Goal: Ask a question

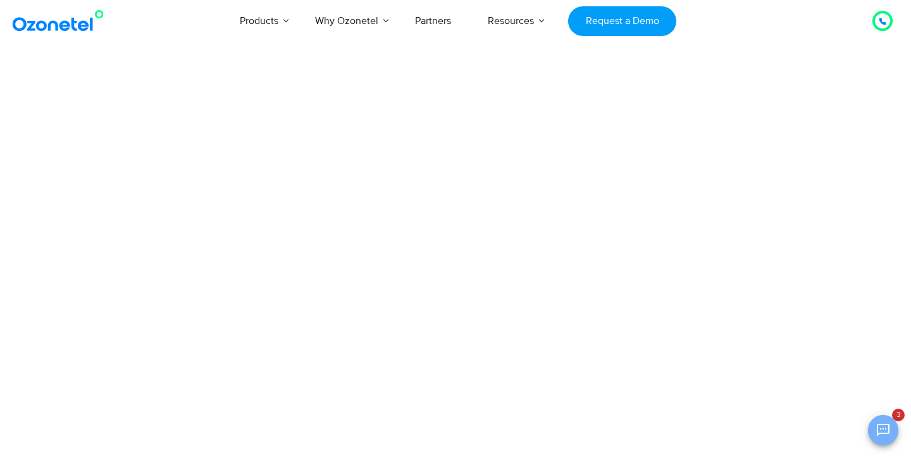
click at [888, 429] on icon "Open chat" at bounding box center [883, 430] width 13 height 13
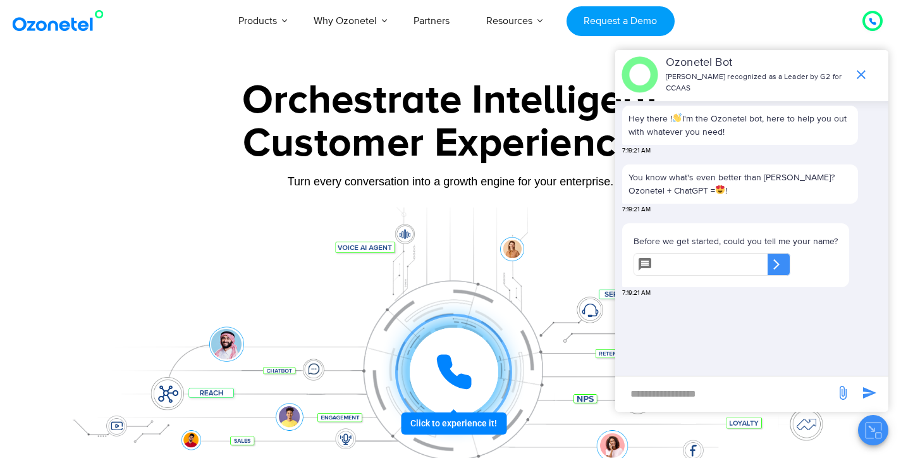
click at [251, 227] on div at bounding box center [451, 352] width 791 height 291
click at [863, 72] on icon "end chat or minimize" at bounding box center [861, 74] width 15 height 15
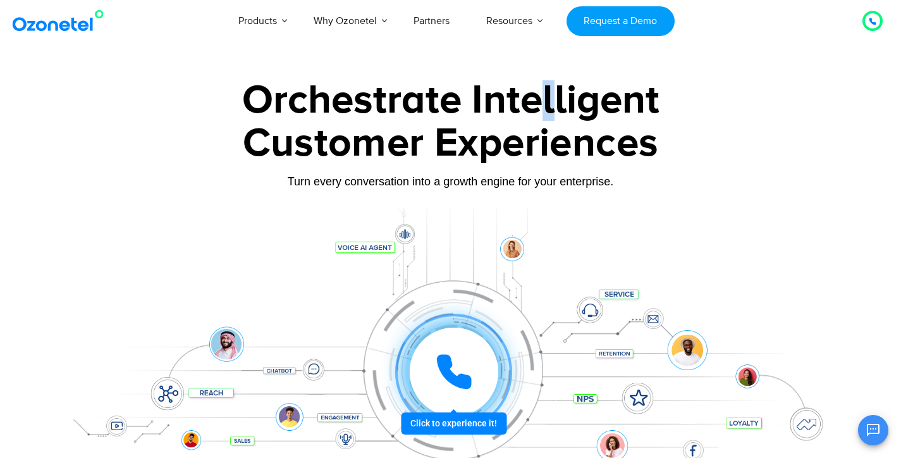
click at [555, 101] on div "Orchestrate Intelligent" at bounding box center [451, 100] width 791 height 40
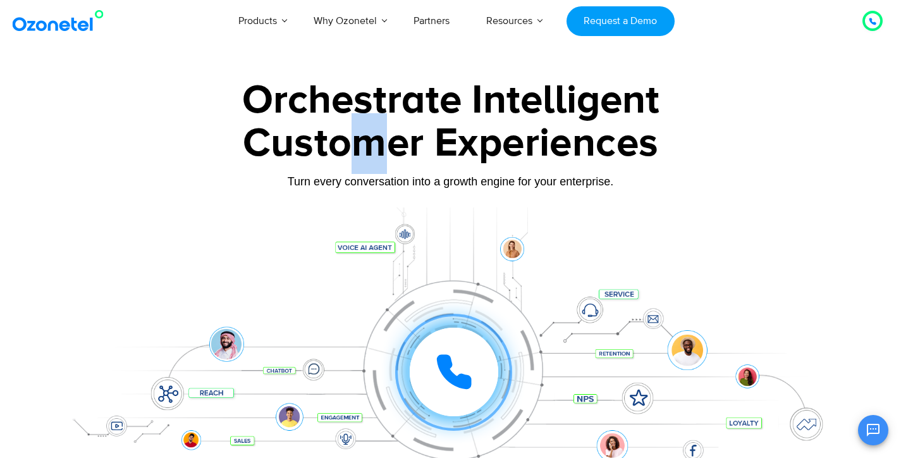
drag, startPoint x: 350, startPoint y: 154, endPoint x: 424, endPoint y: 165, distance: 74.9
click at [392, 161] on div "Customer Experiences" at bounding box center [451, 143] width 791 height 61
click at [470, 159] on div "Customer Experiences" at bounding box center [451, 143] width 791 height 61
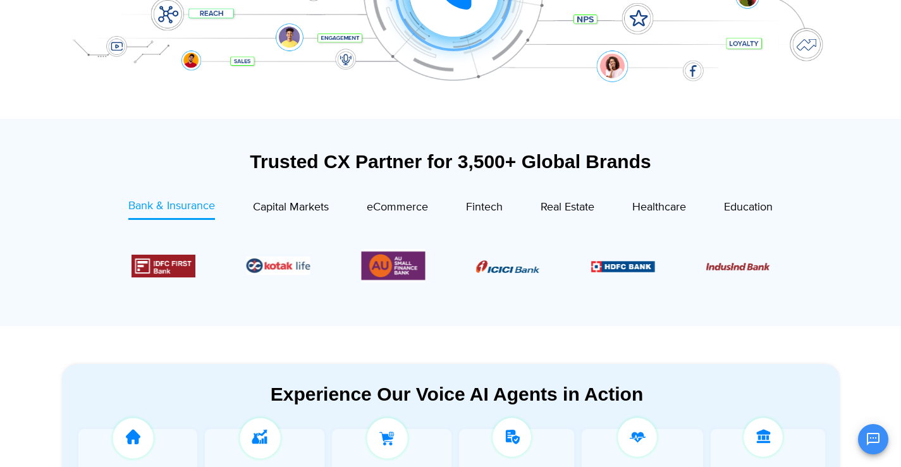
scroll to position [506, 0]
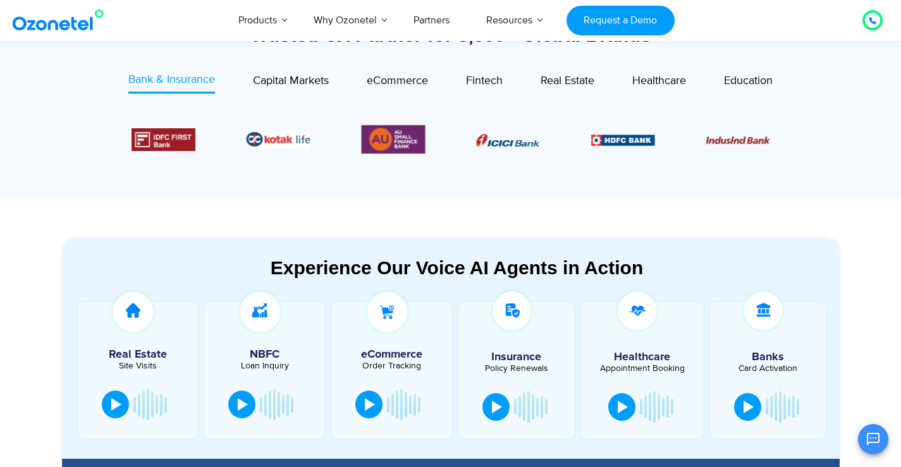
click at [125, 416] on div at bounding box center [138, 405] width 82 height 38
click at [113, 402] on div at bounding box center [116, 403] width 10 height 13
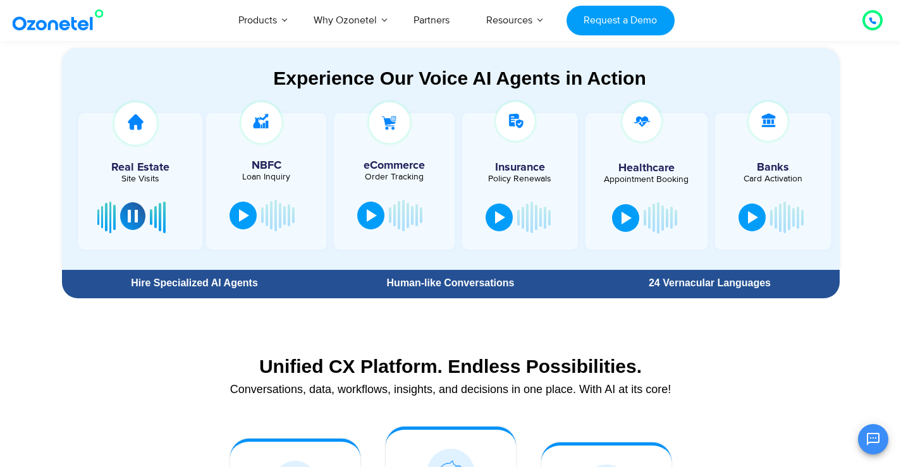
scroll to position [633, 0]
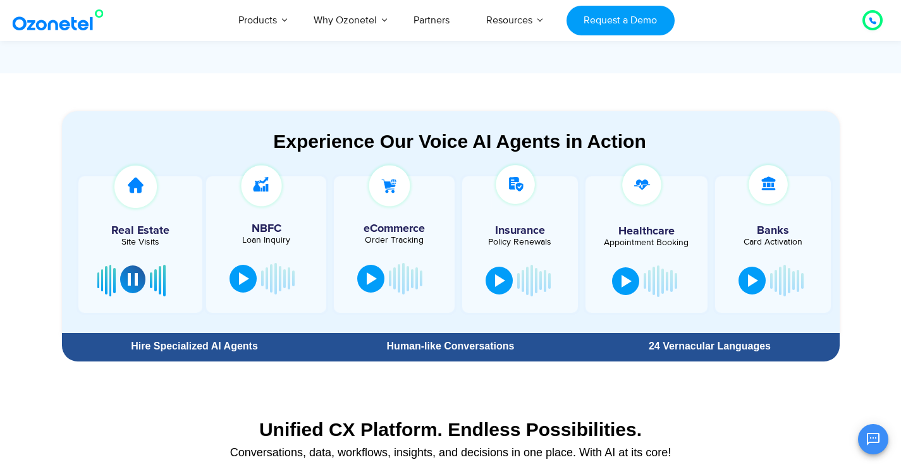
click at [135, 286] on button at bounding box center [132, 280] width 25 height 28
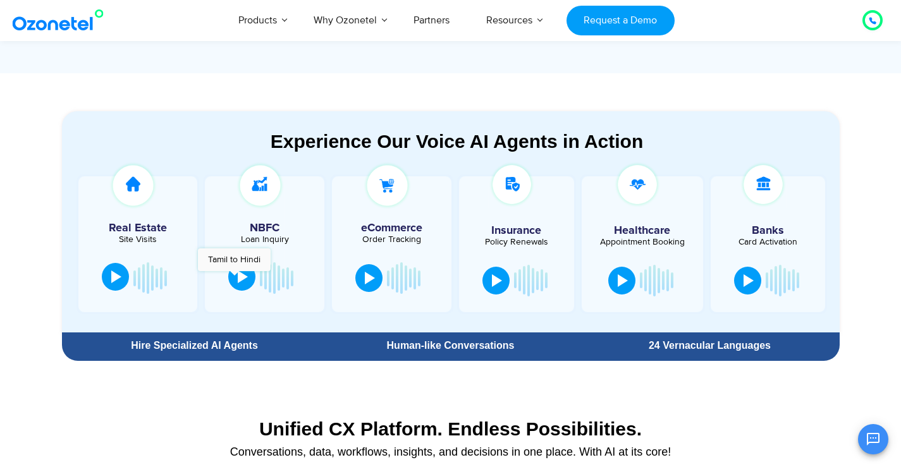
click at [234, 278] on button at bounding box center [241, 277] width 27 height 28
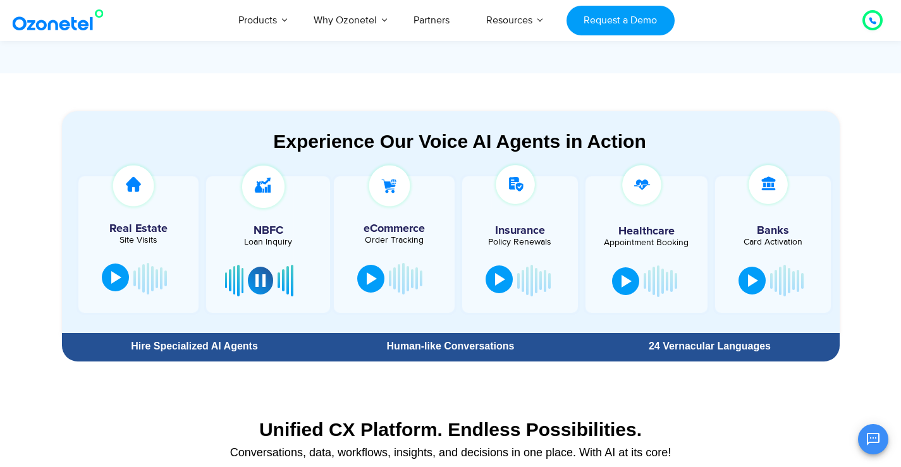
click at [507, 282] on button at bounding box center [499, 280] width 27 height 28
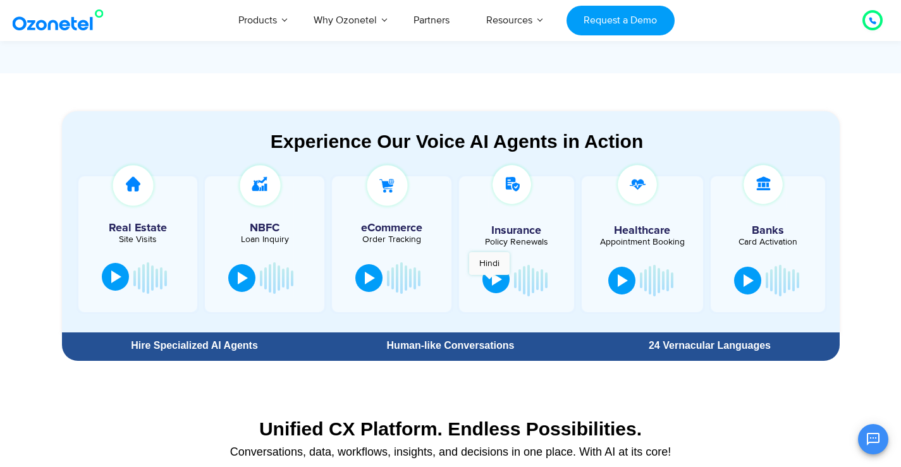
click at [490, 281] on button at bounding box center [496, 280] width 27 height 28
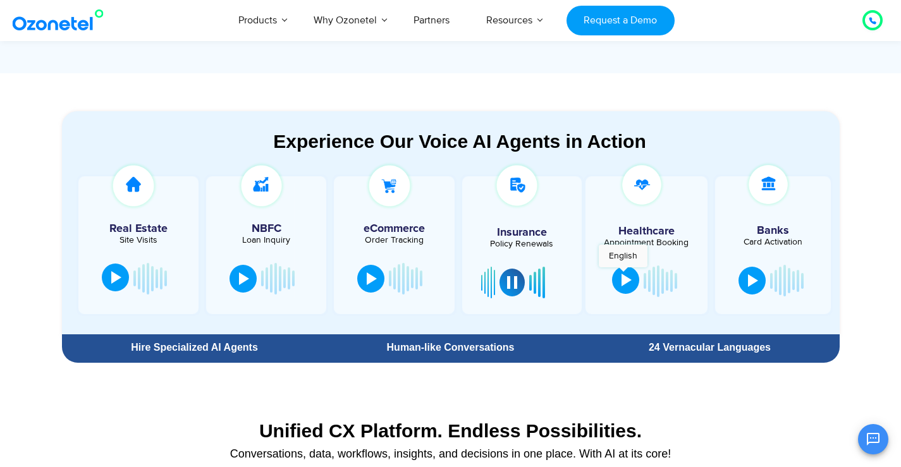
click at [623, 274] on div at bounding box center [627, 280] width 10 height 13
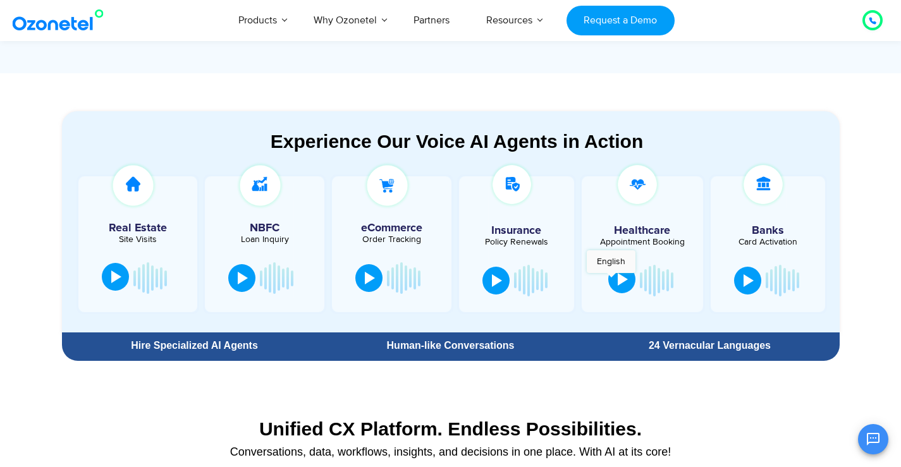
click at [611, 280] on button at bounding box center [622, 280] width 27 height 28
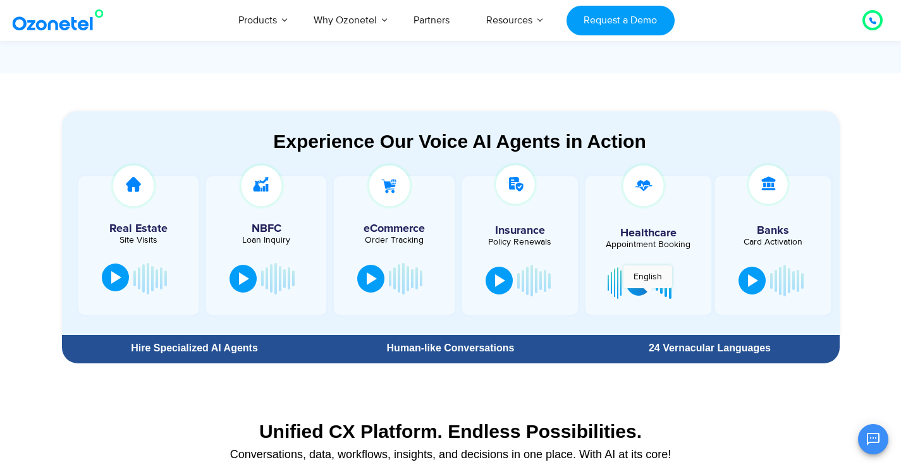
click at [646, 294] on button at bounding box center [638, 282] width 25 height 28
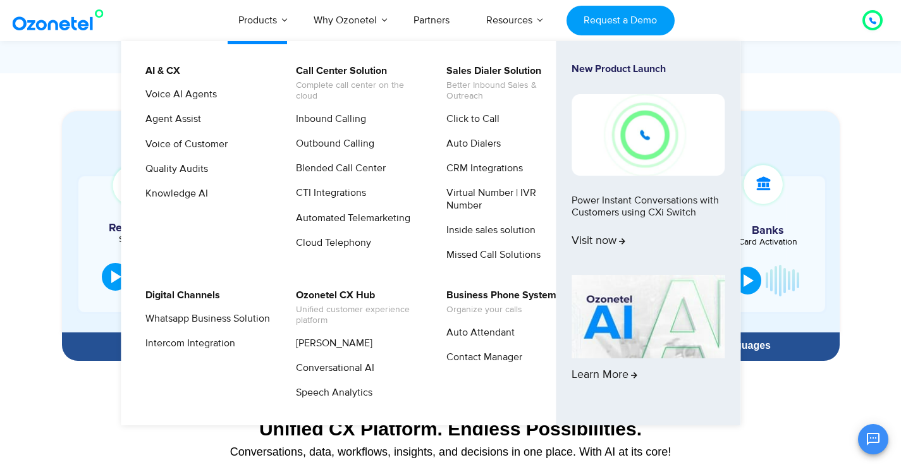
click at [243, 30] on link "Products" at bounding box center [257, 20] width 75 height 42
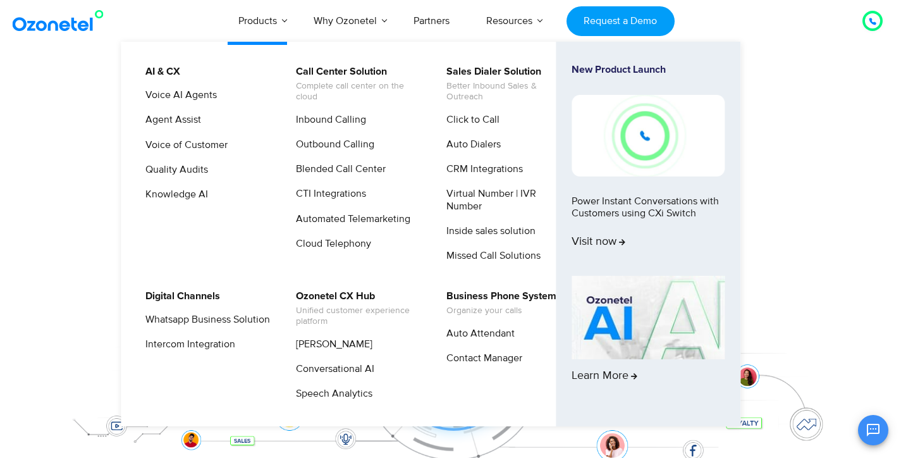
click at [243, 30] on li "Products AI & CX Voice AI Agents Agent Assist Voice of Customer Quality Audits …" at bounding box center [257, 21] width 75 height 42
click at [363, 236] on link "Cloud Telephony" at bounding box center [330, 244] width 85 height 16
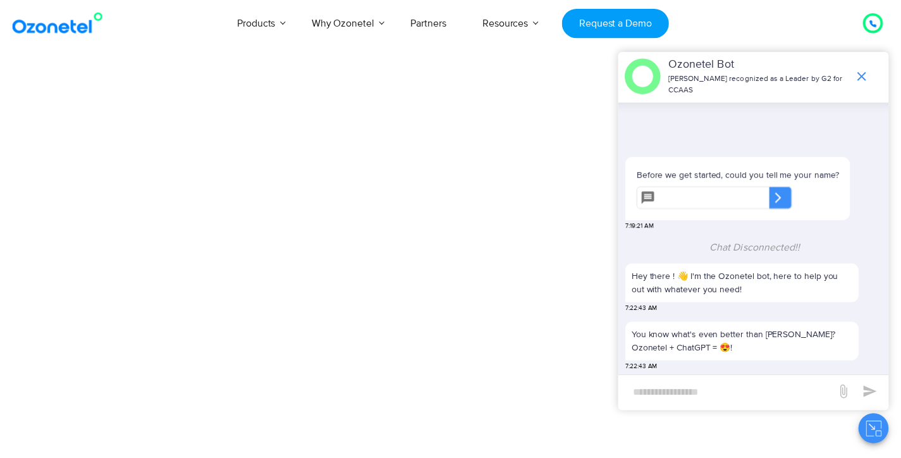
scroll to position [137, 0]
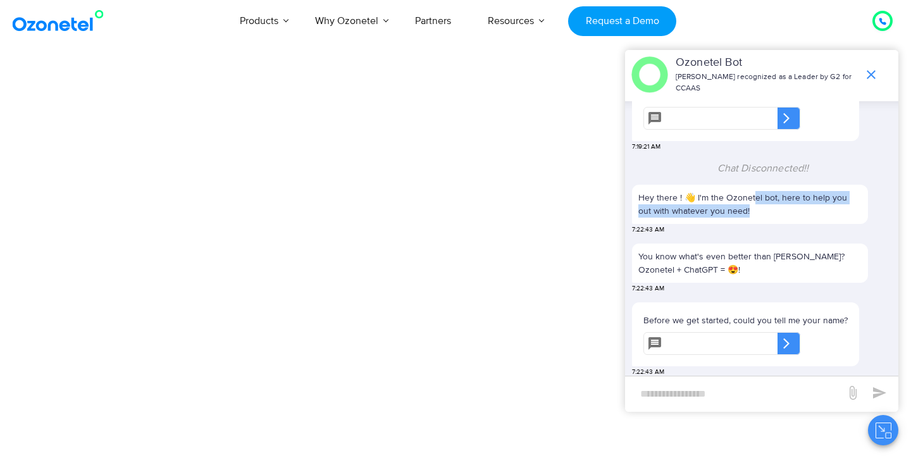
drag, startPoint x: 763, startPoint y: 201, endPoint x: 783, endPoint y: 204, distance: 19.9
click at [781, 204] on p "Hey there ! 👋 I'm the Ozonetel bot, here to help you out with whatever you need!" at bounding box center [749, 204] width 223 height 27
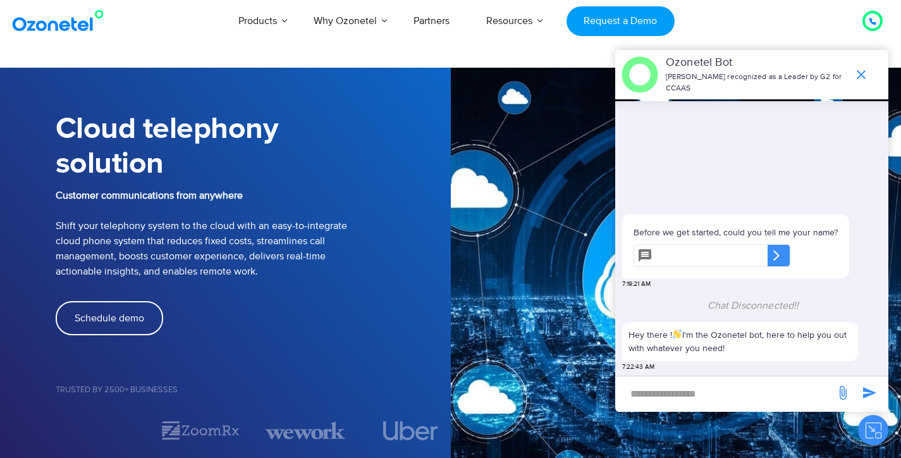
scroll to position [121, 0]
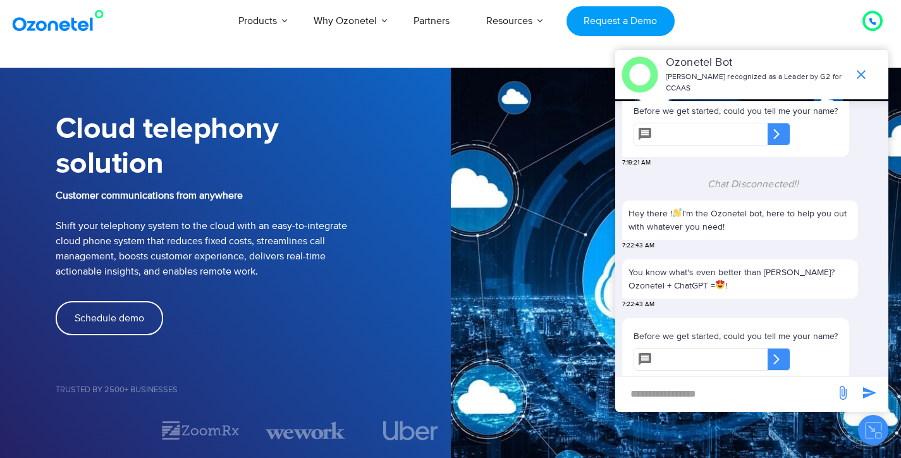
click at [505, 214] on img at bounding box center [676, 277] width 451 height 418
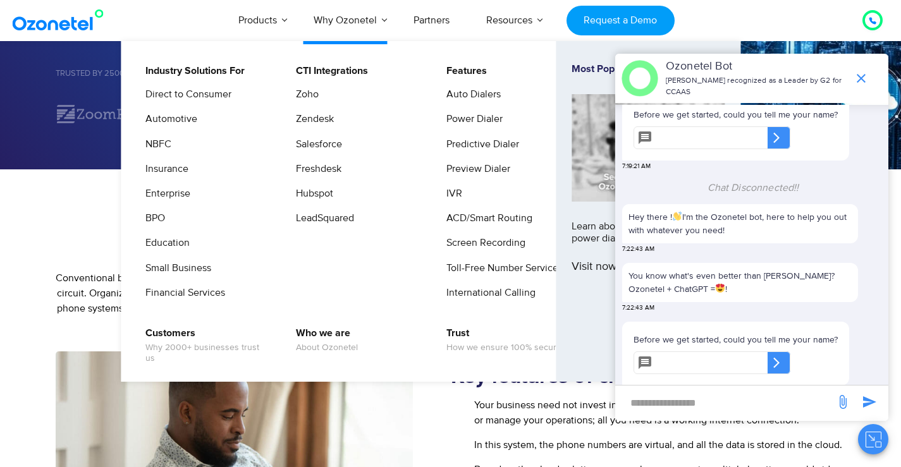
scroll to position [380, 0]
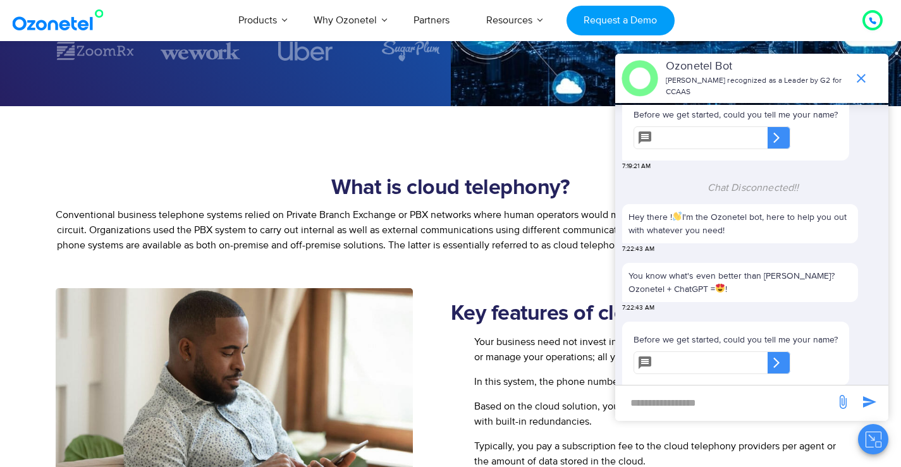
click at [223, 166] on section "What is cloud telephony? Conventional business telephone systems relied on Priv…" at bounding box center [450, 197] width 901 height 182
click at [225, 166] on section "What is cloud telephony? Conventional business telephone systems relied on Priv…" at bounding box center [450, 197] width 901 height 182
click at [862, 85] on icon "end chat or minimize" at bounding box center [861, 78] width 15 height 15
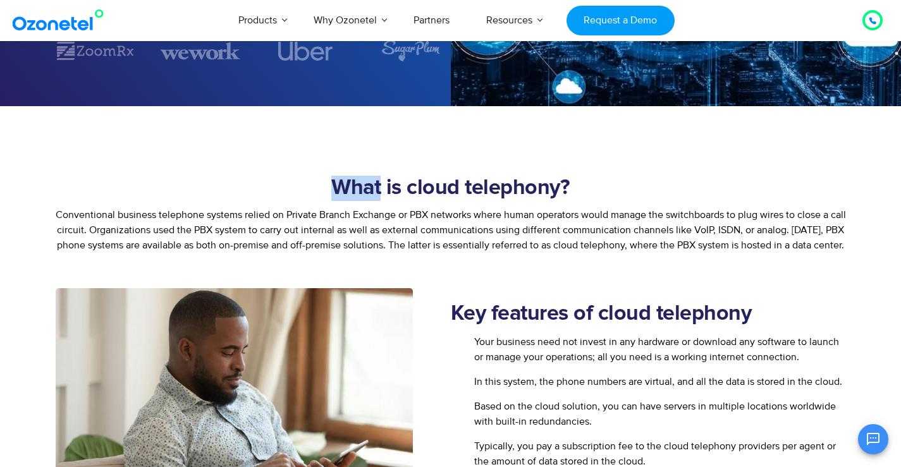
scroll to position [161, 0]
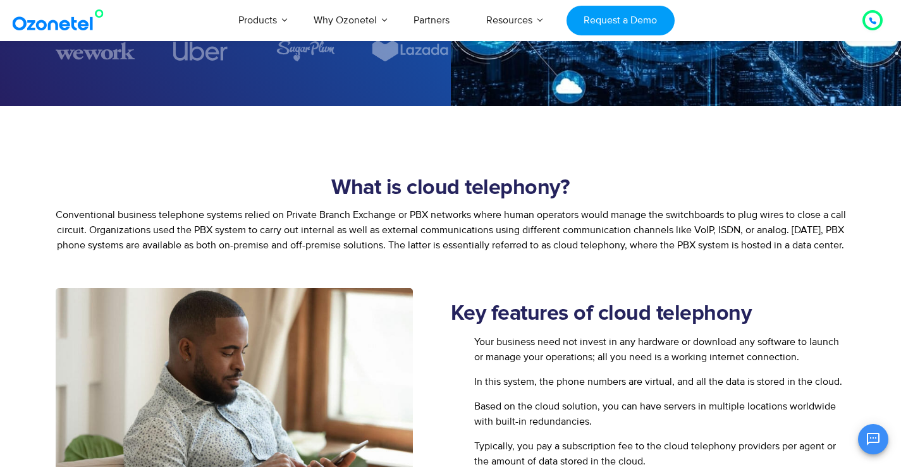
click at [167, 223] on p "Conventional business telephone systems relied on Private Branch Exchange or PB…" at bounding box center [451, 230] width 791 height 46
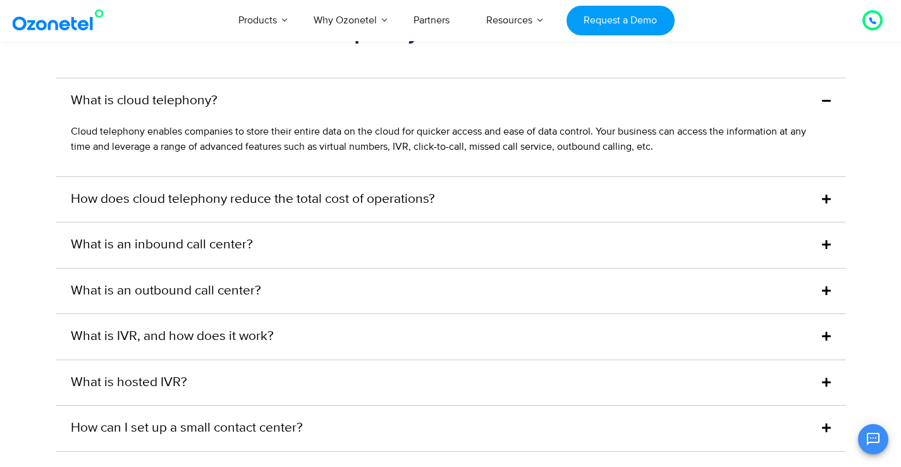
scroll to position [3606, 0]
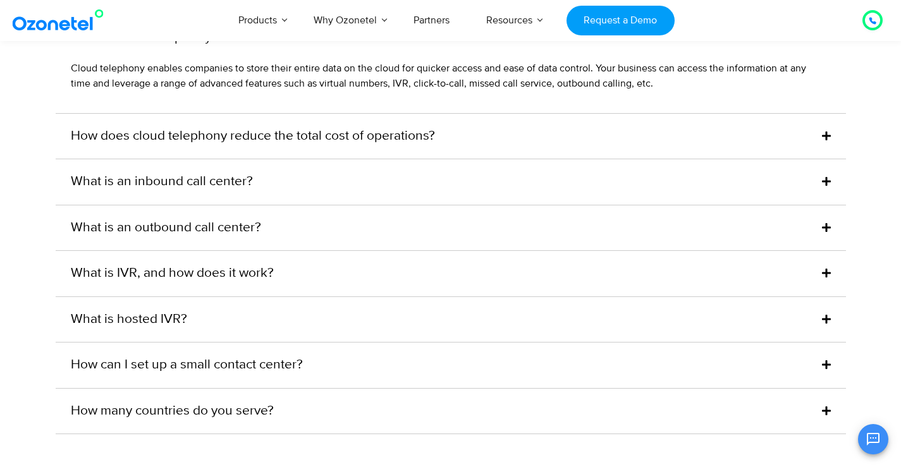
click at [264, 189] on div "What is an inbound call center?" at bounding box center [451, 182] width 791 height 46
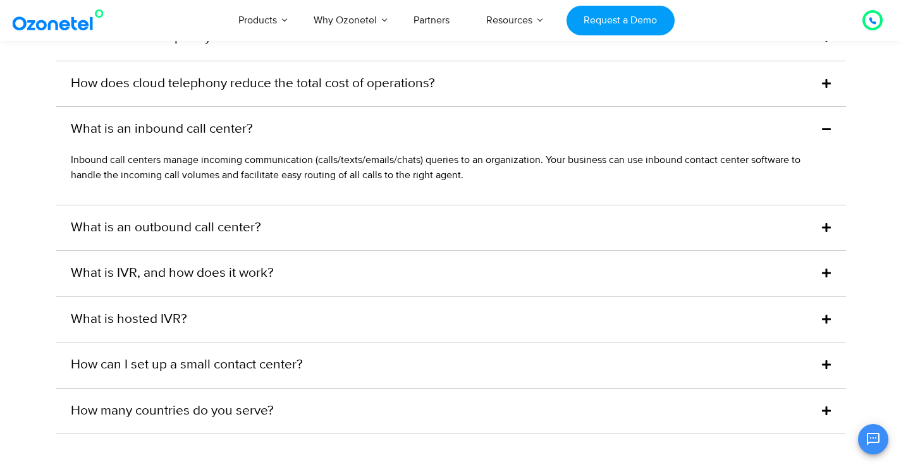
click at [201, 233] on link "What is an outbound call center?" at bounding box center [166, 228] width 190 height 20
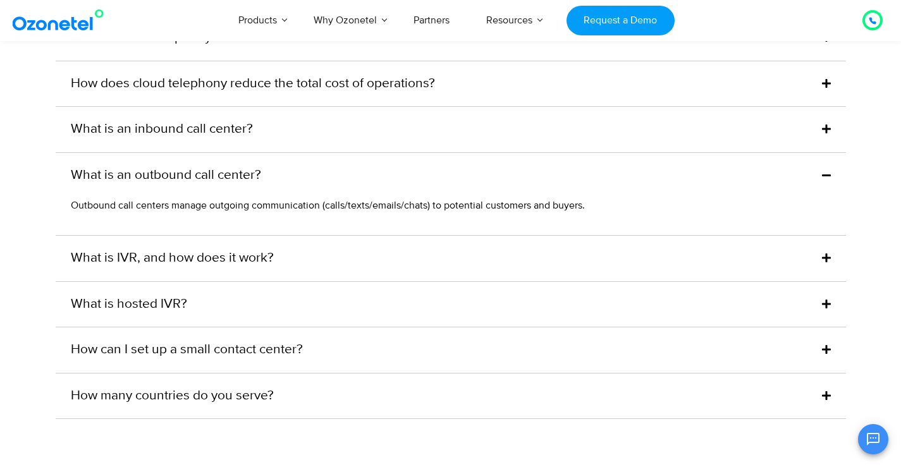
click at [285, 174] on div "What is an outbound call center?" at bounding box center [451, 176] width 791 height 46
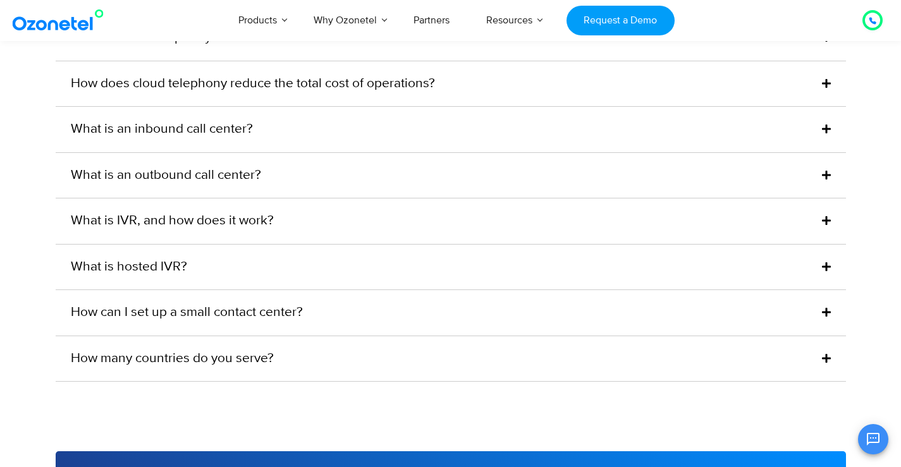
click at [310, 84] on link "How does cloud telephony reduce the total cost of operations?" at bounding box center [253, 84] width 364 height 20
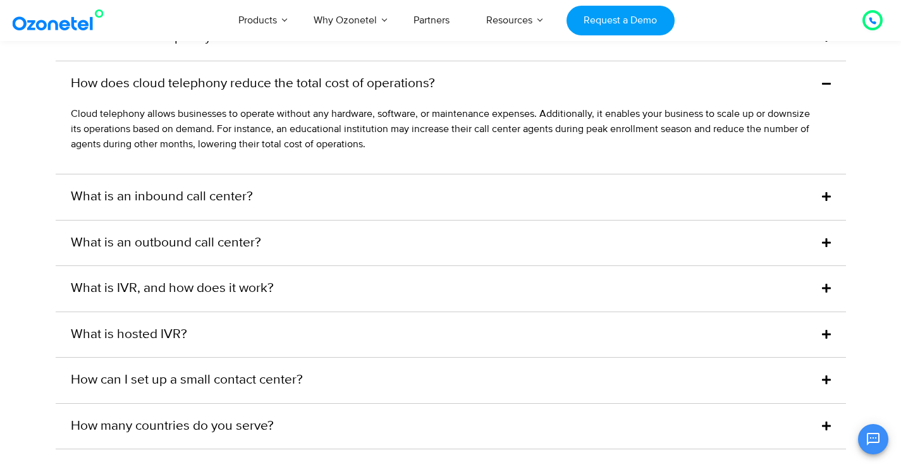
click at [300, 107] on p "Cloud telephony allows businesses to operate without any hardware, software, or…" at bounding box center [444, 129] width 747 height 46
click at [235, 84] on link "How does cloud telephony reduce the total cost of operations?" at bounding box center [253, 84] width 364 height 20
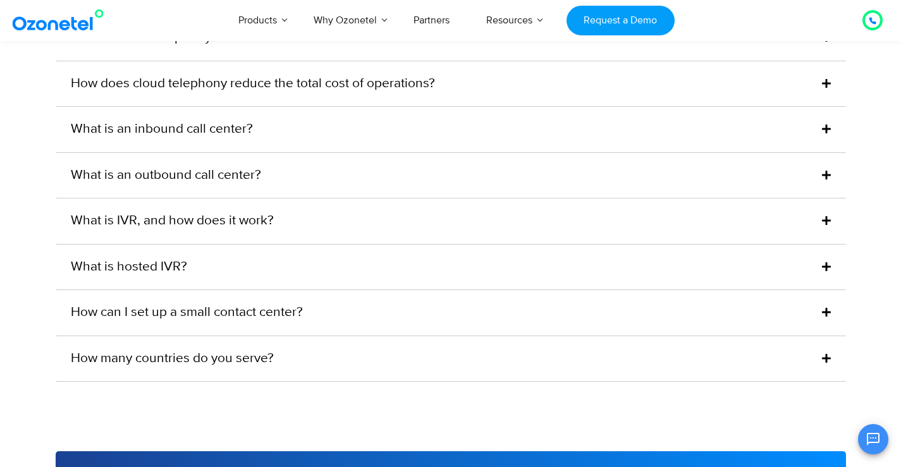
click at [163, 214] on link "What is IVR, and how does it work?" at bounding box center [172, 221] width 203 height 20
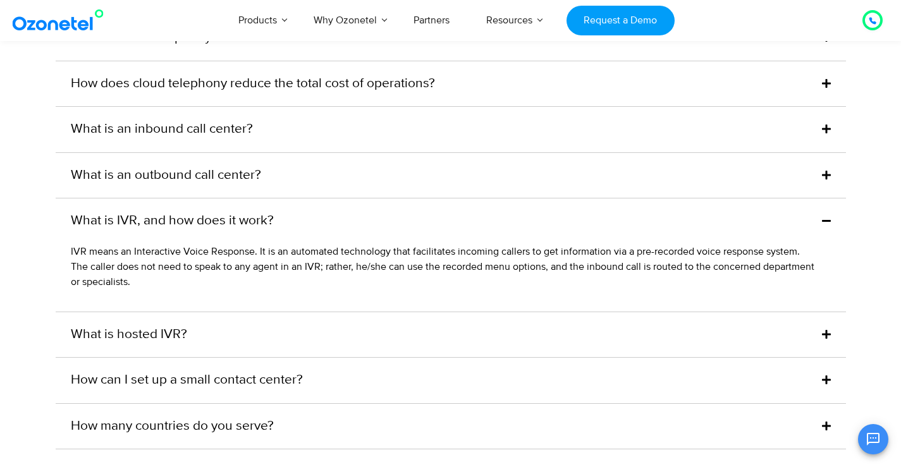
click at [145, 226] on link "What is IVR, and how does it work?" at bounding box center [172, 221] width 203 height 20
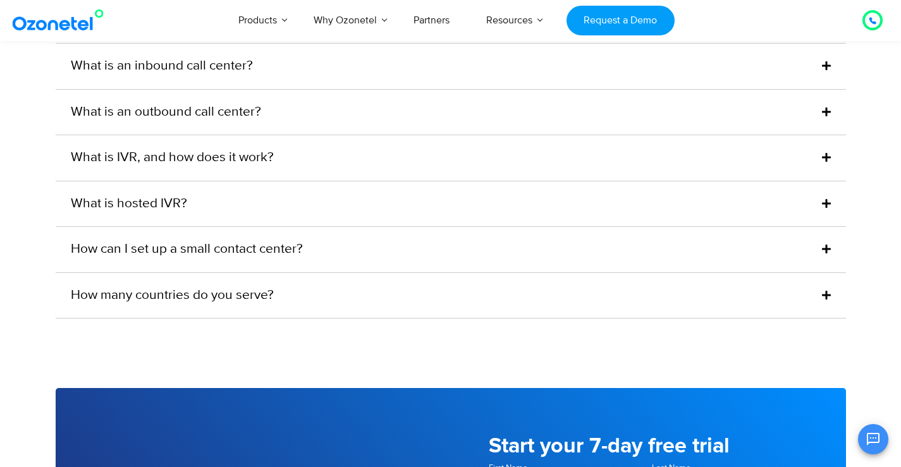
scroll to position [3732, 0]
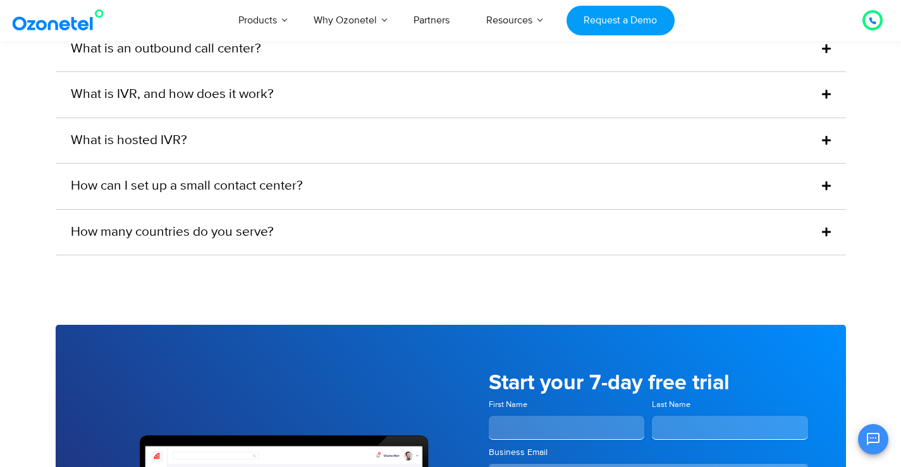
click at [174, 194] on link "How can I set up a small contact center?" at bounding box center [187, 186] width 232 height 20
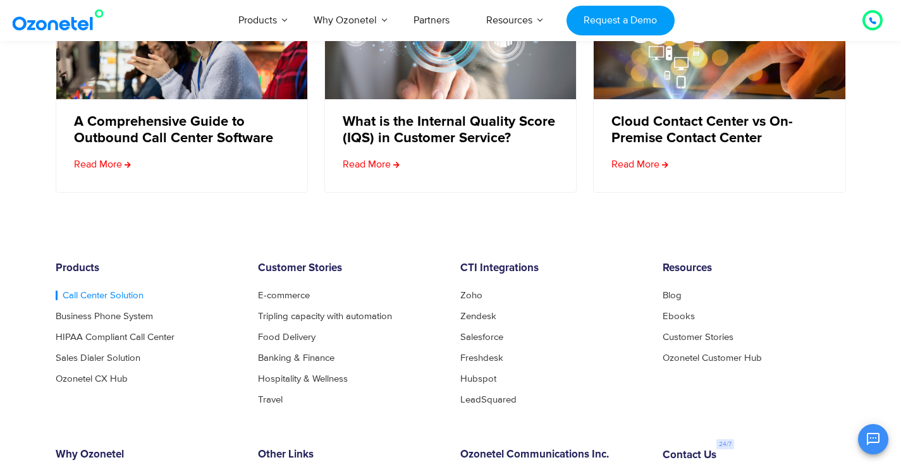
scroll to position [4916, 0]
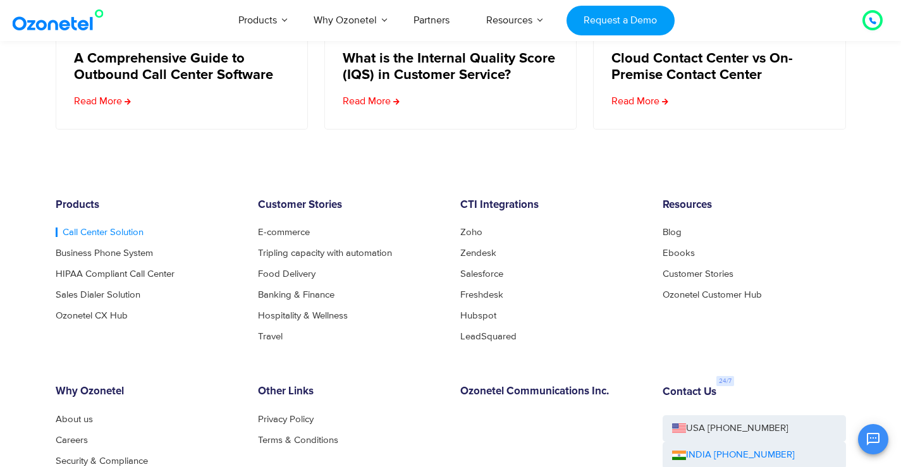
click at [78, 233] on link "Call Center Solution" at bounding box center [100, 232] width 88 height 9
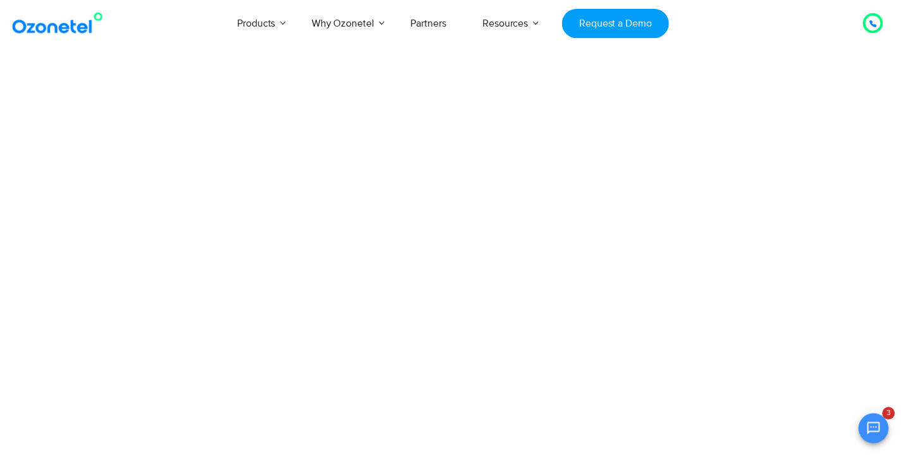
scroll to position [342, 0]
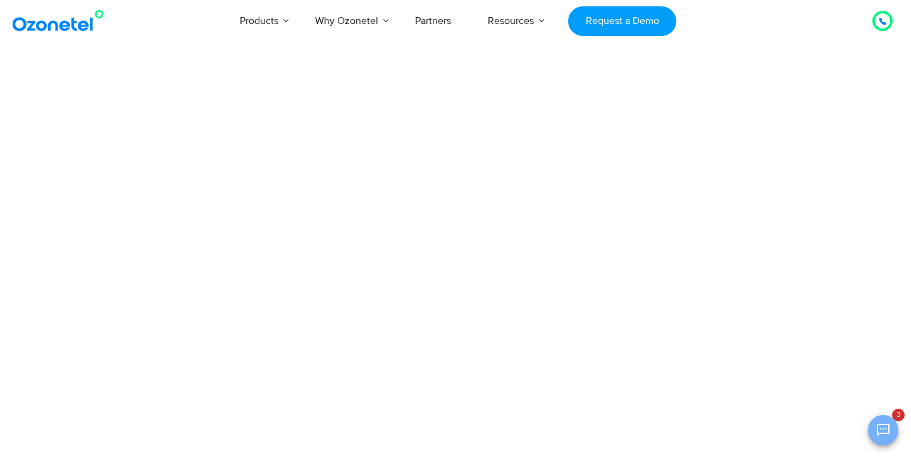
click at [882, 438] on button "Open chat" at bounding box center [883, 430] width 30 height 30
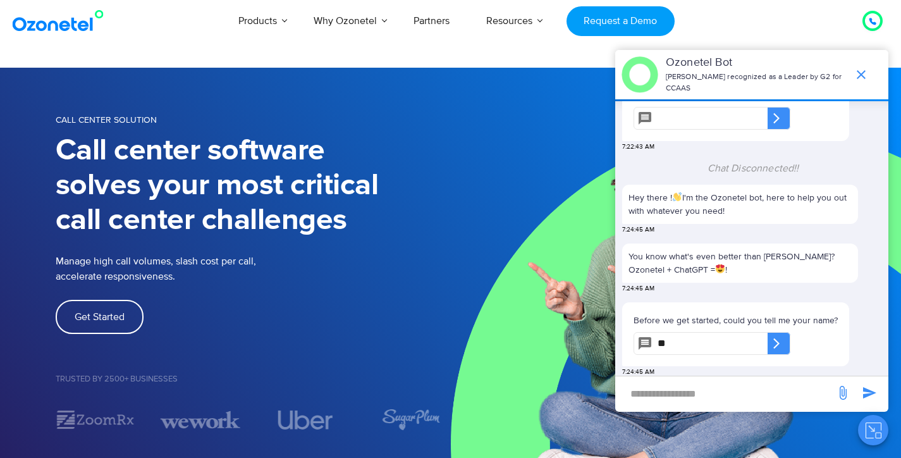
type input "*"
type input "**"
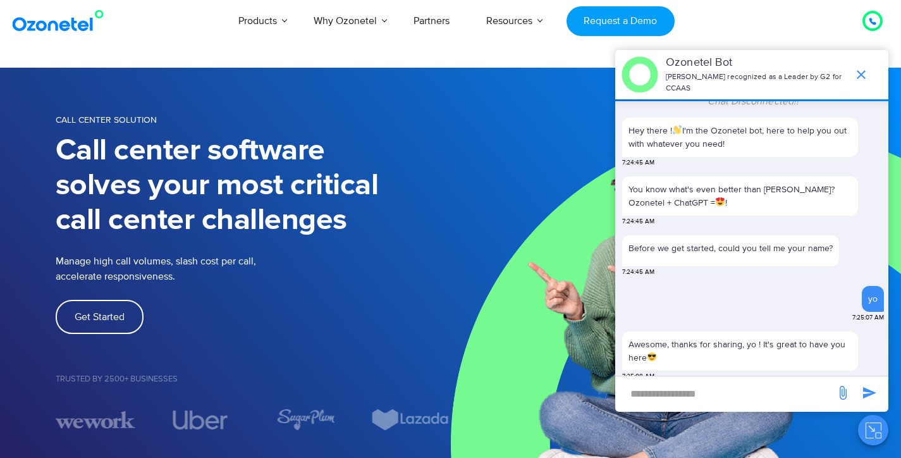
scroll to position [498, 0]
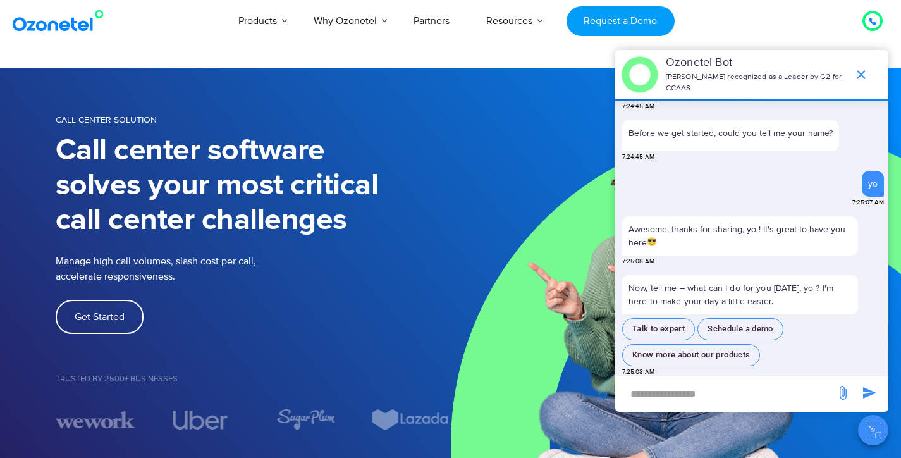
click at [727, 395] on input "new-msg-input" at bounding box center [725, 394] width 207 height 22
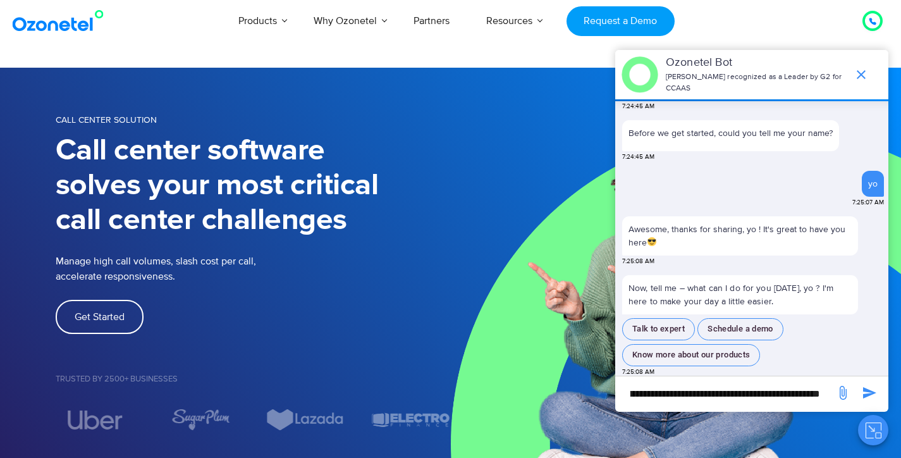
scroll to position [0, 131]
type input "**********"
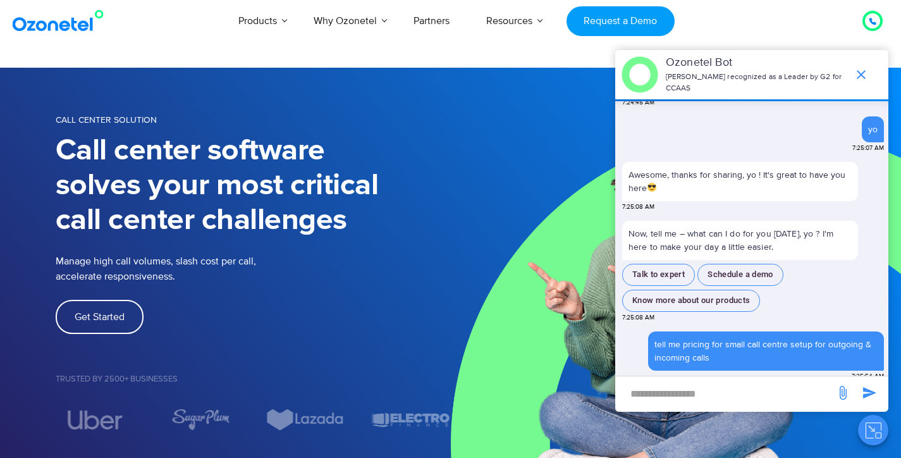
scroll to position [650, 0]
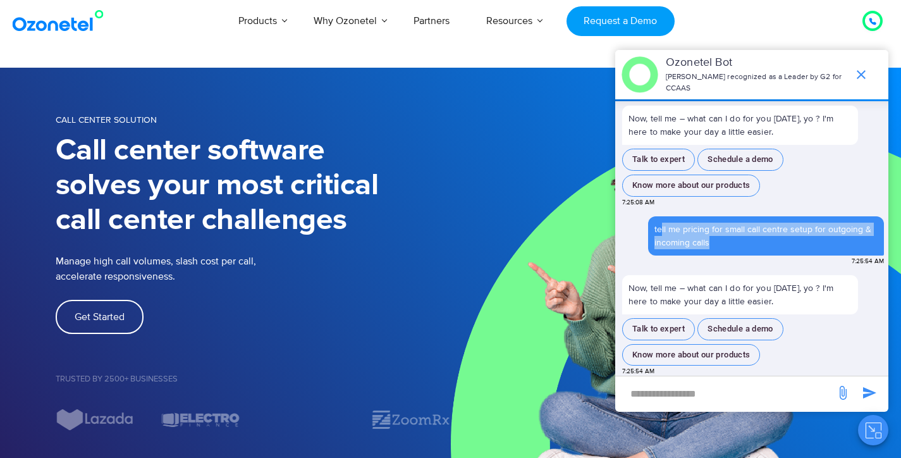
drag, startPoint x: 660, startPoint y: 226, endPoint x: 732, endPoint y: 241, distance: 73.6
click at [732, 241] on div "tell me pricing for small call centre setup for outgoing & incoming calls" at bounding box center [766, 236] width 223 height 27
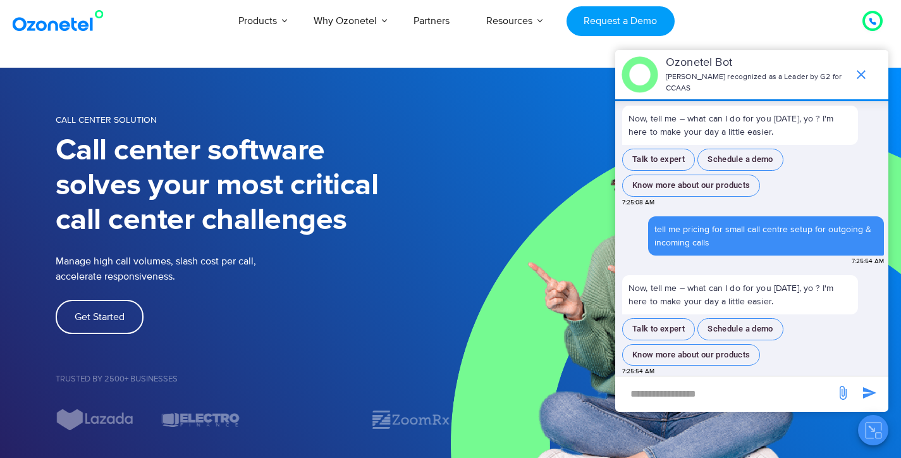
click at [729, 241] on div "tell me pricing for small call centre setup for outgoing & incoming calls" at bounding box center [766, 236] width 223 height 27
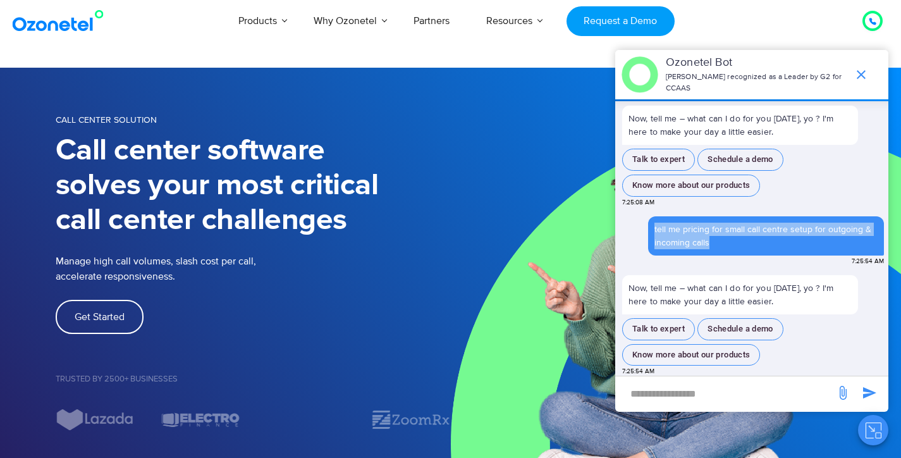
drag, startPoint x: 720, startPoint y: 241, endPoint x: 648, endPoint y: 224, distance: 74.1
click at [648, 224] on div "tell me pricing for small call centre setup for outgoing & incoming calls" at bounding box center [766, 235] width 236 height 39
copy div "tell me pricing for small call centre setup for outgoing & incoming calls"
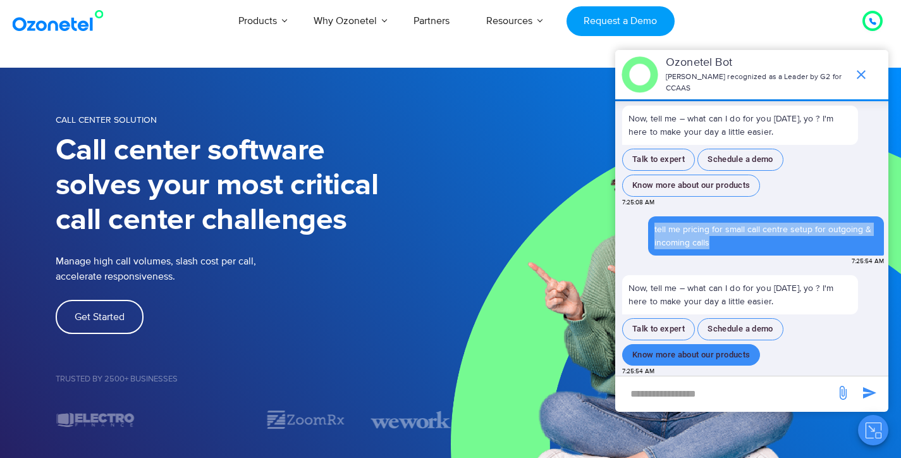
click at [670, 358] on button "Know more about our products" at bounding box center [691, 355] width 138 height 22
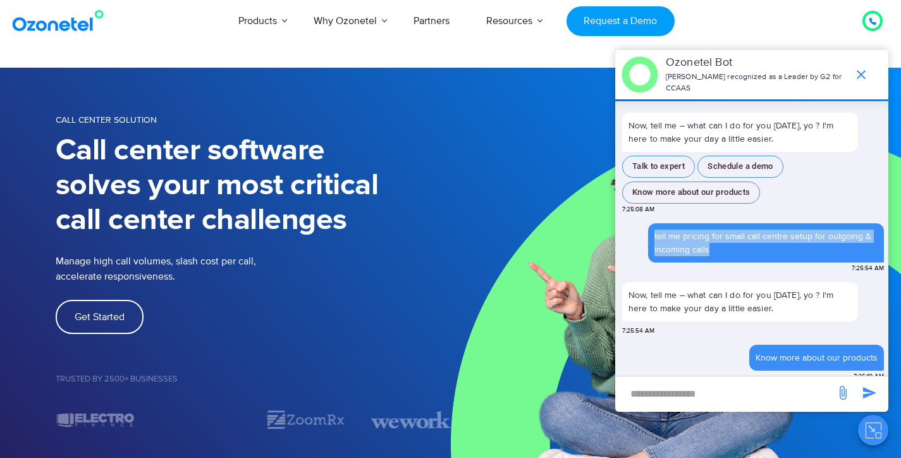
scroll to position [745, 0]
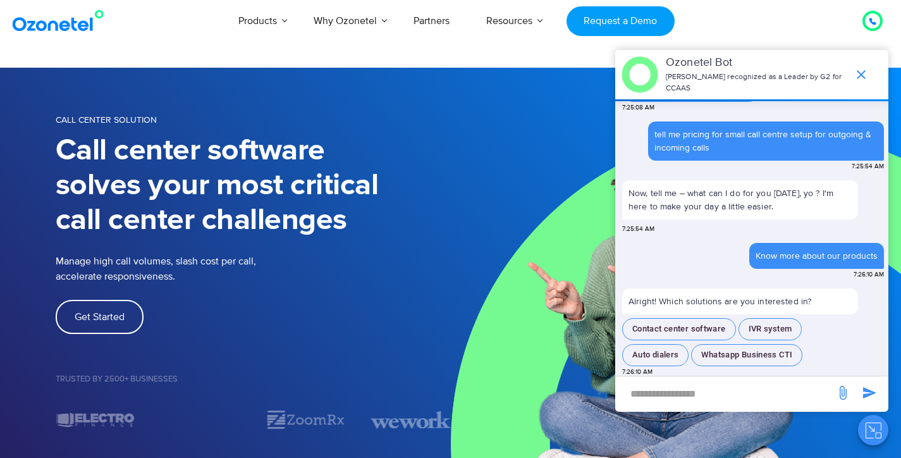
click at [641, 396] on input "new-msg-input" at bounding box center [725, 394] width 207 height 22
drag, startPoint x: 641, startPoint y: 396, endPoint x: 615, endPoint y: 388, distance: 27.2
click at [615, 388] on img at bounding box center [676, 271] width 451 height 407
paste input "**********"
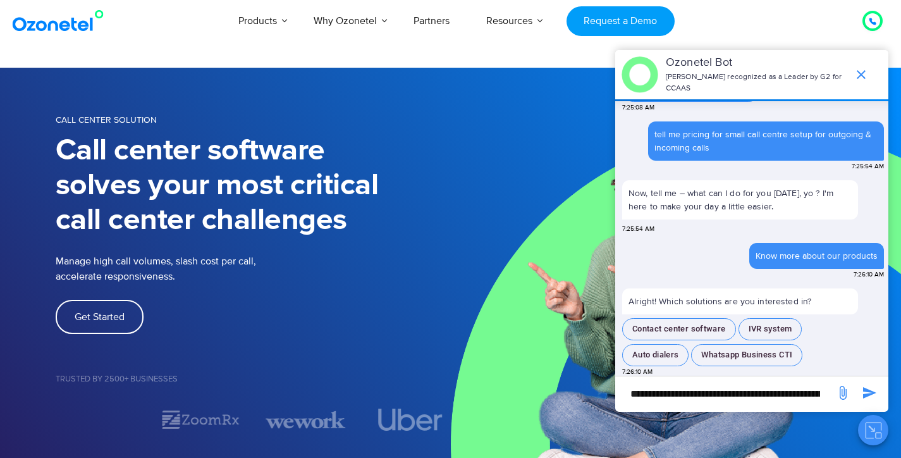
scroll to position [0, 131]
type input "**********"
click at [865, 399] on icon "send message" at bounding box center [869, 392] width 15 height 15
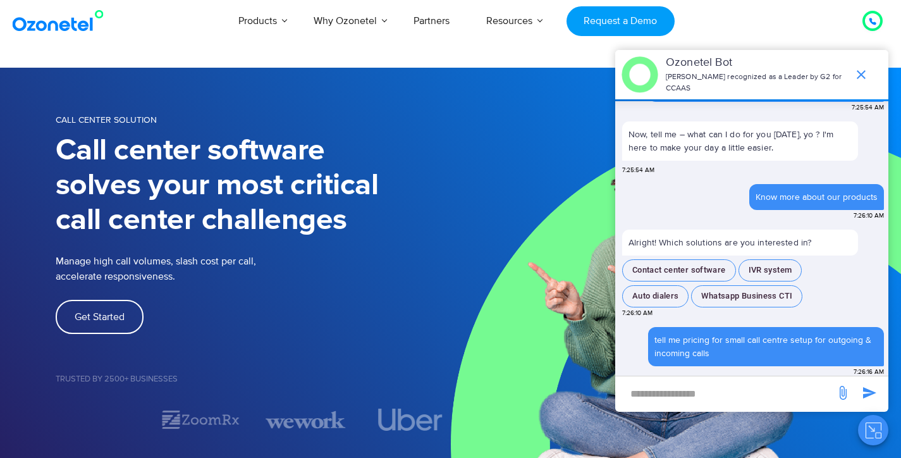
scroll to position [888, 0]
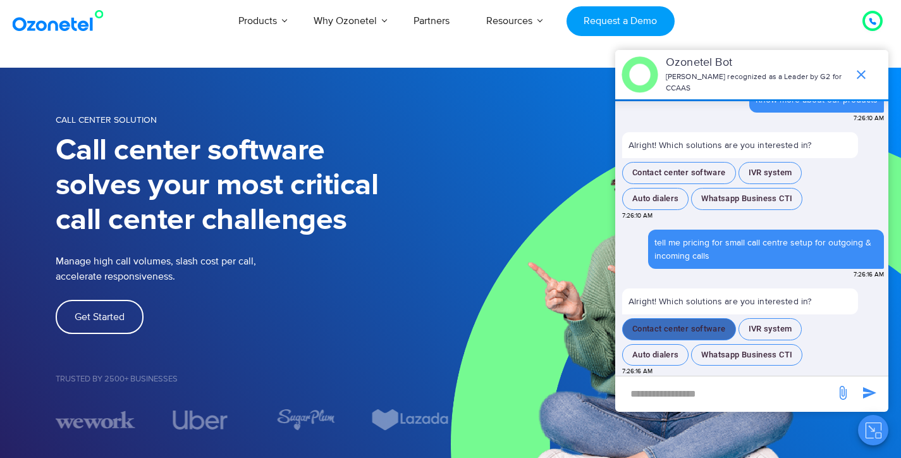
click at [683, 325] on button "Contact center software" at bounding box center [679, 329] width 114 height 22
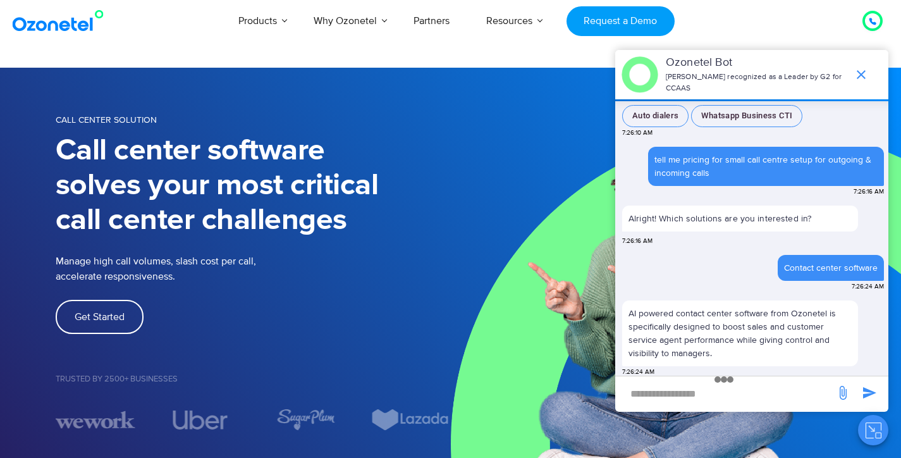
scroll to position [1082, 0]
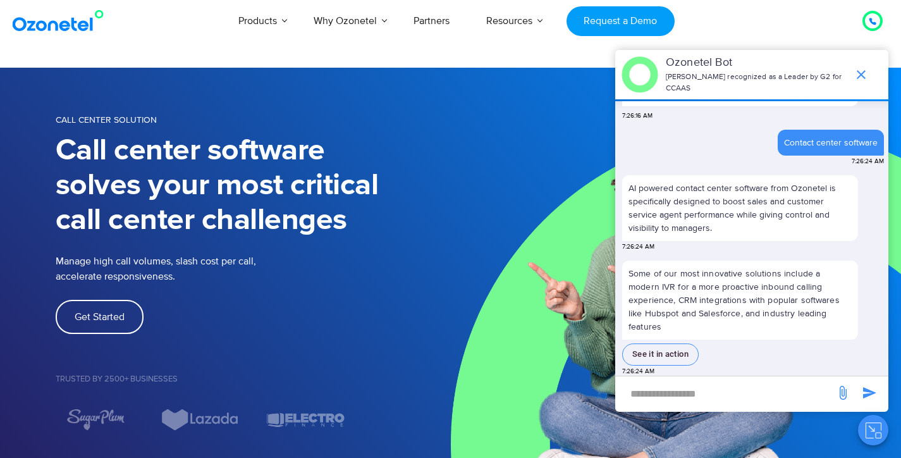
click at [657, 399] on input "new-msg-input" at bounding box center [725, 394] width 207 height 22
paste input "**********"
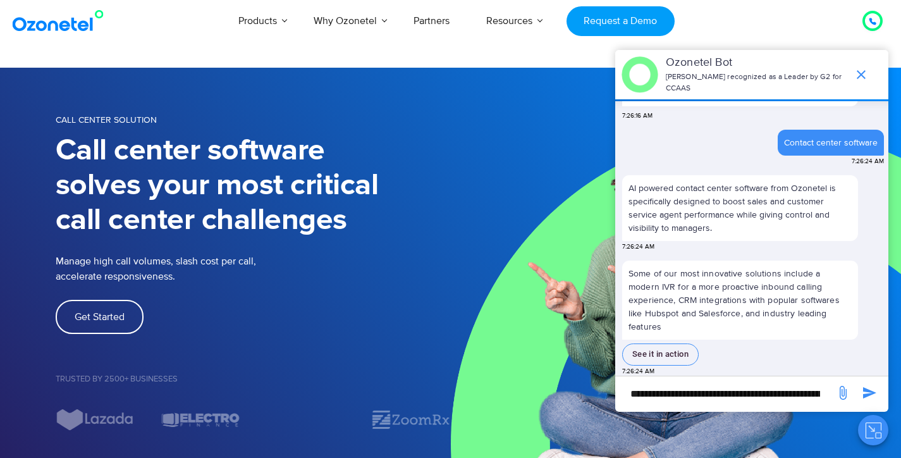
scroll to position [0, 131]
type input "**********"
click at [869, 391] on icon "send message" at bounding box center [869, 392] width 13 height 11
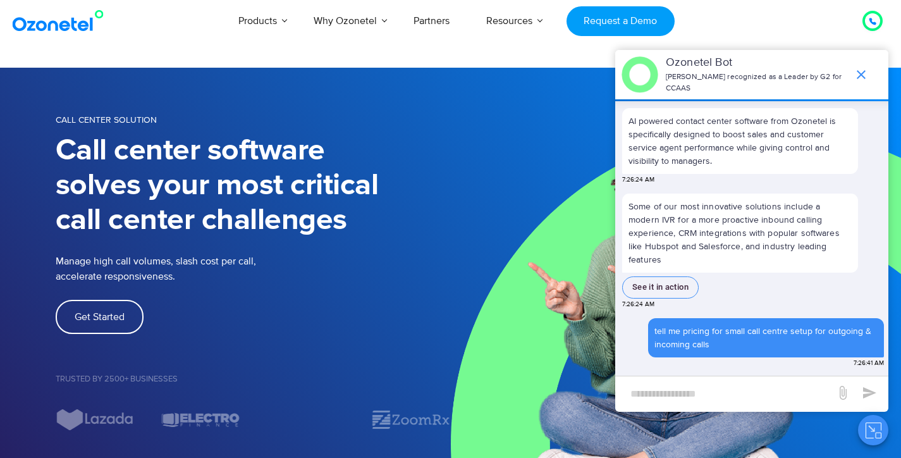
scroll to position [1077, 0]
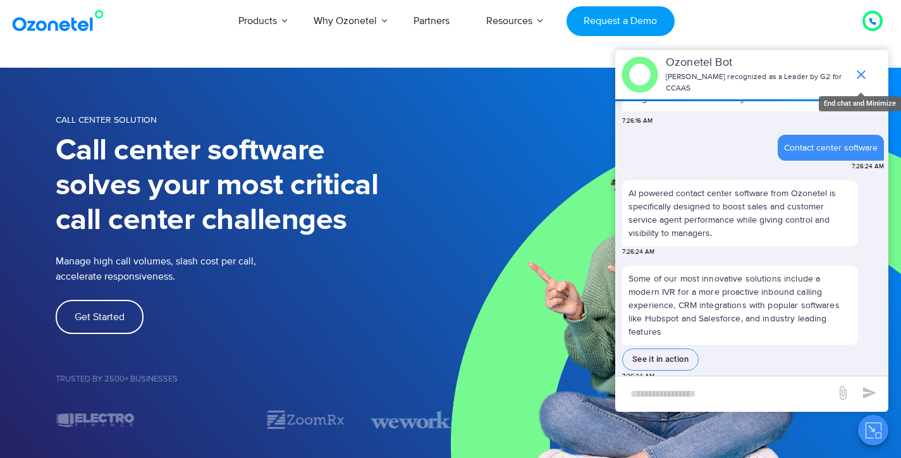
click at [862, 67] on icon "end chat or minimize" at bounding box center [861, 74] width 15 height 15
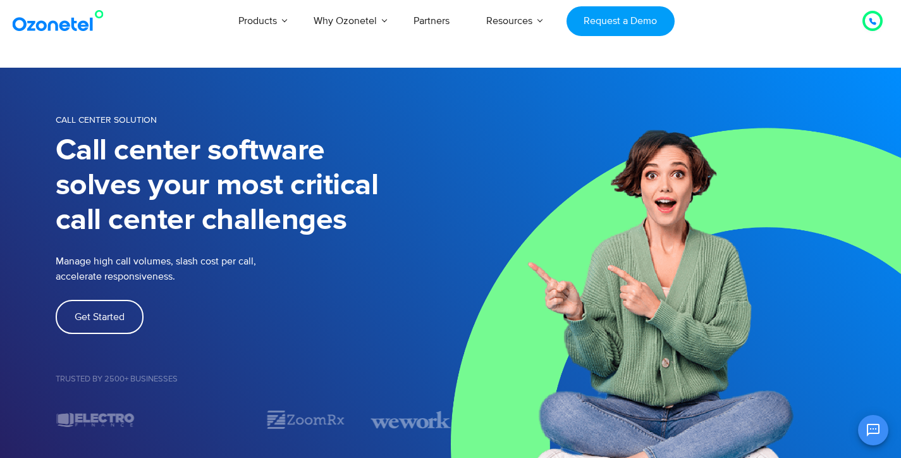
click at [438, 228] on h1 "Call center software solves your most critical call center challenges" at bounding box center [253, 185] width 395 height 104
